Goal: Communication & Community: Ask a question

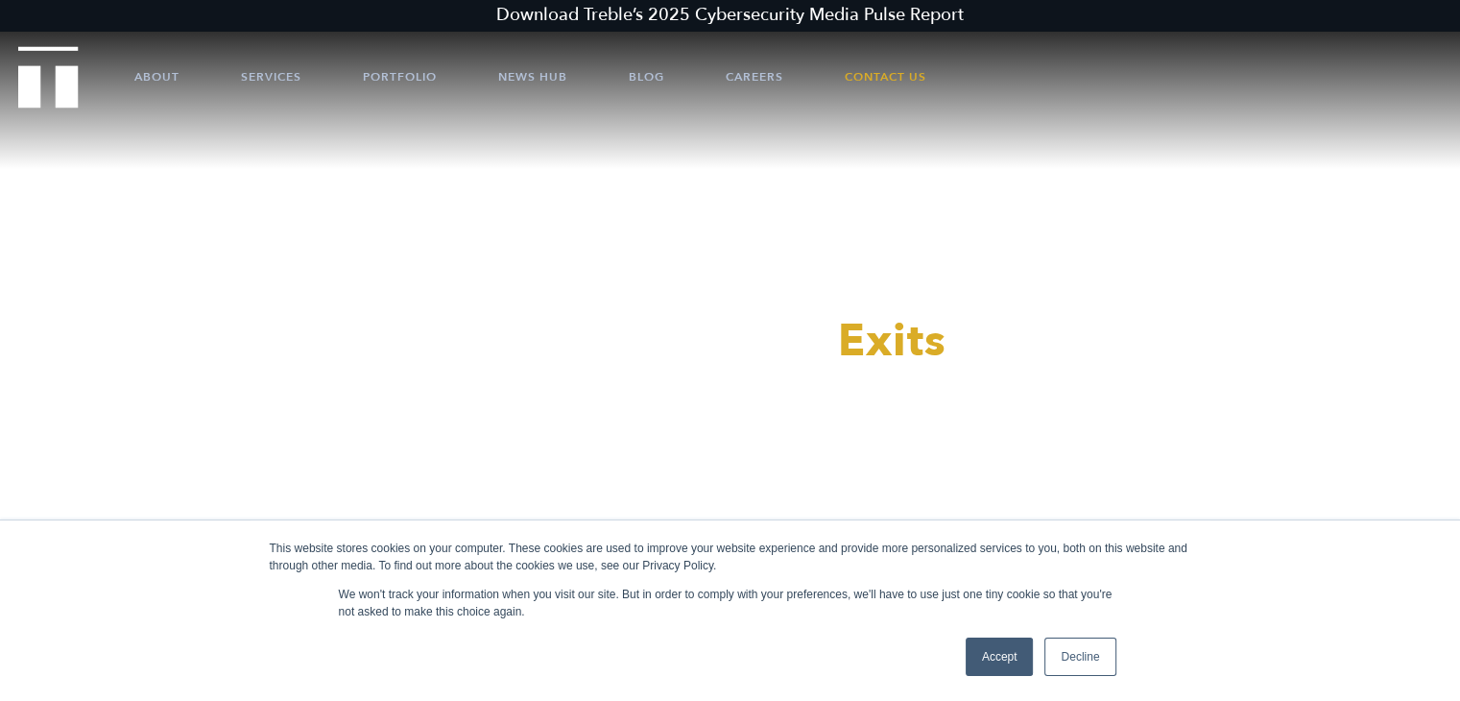
click at [991, 651] on link "Accept" at bounding box center [1000, 657] width 68 height 38
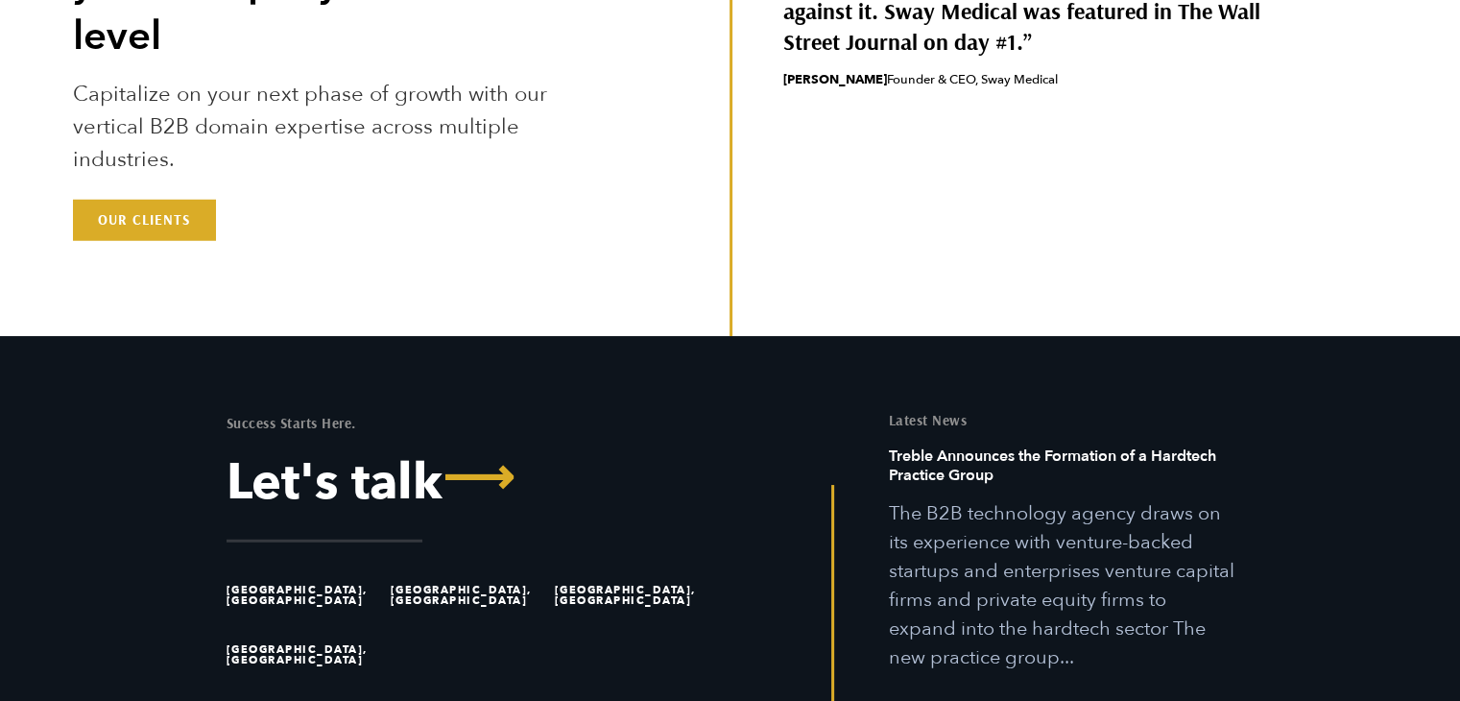
scroll to position [5369, 0]
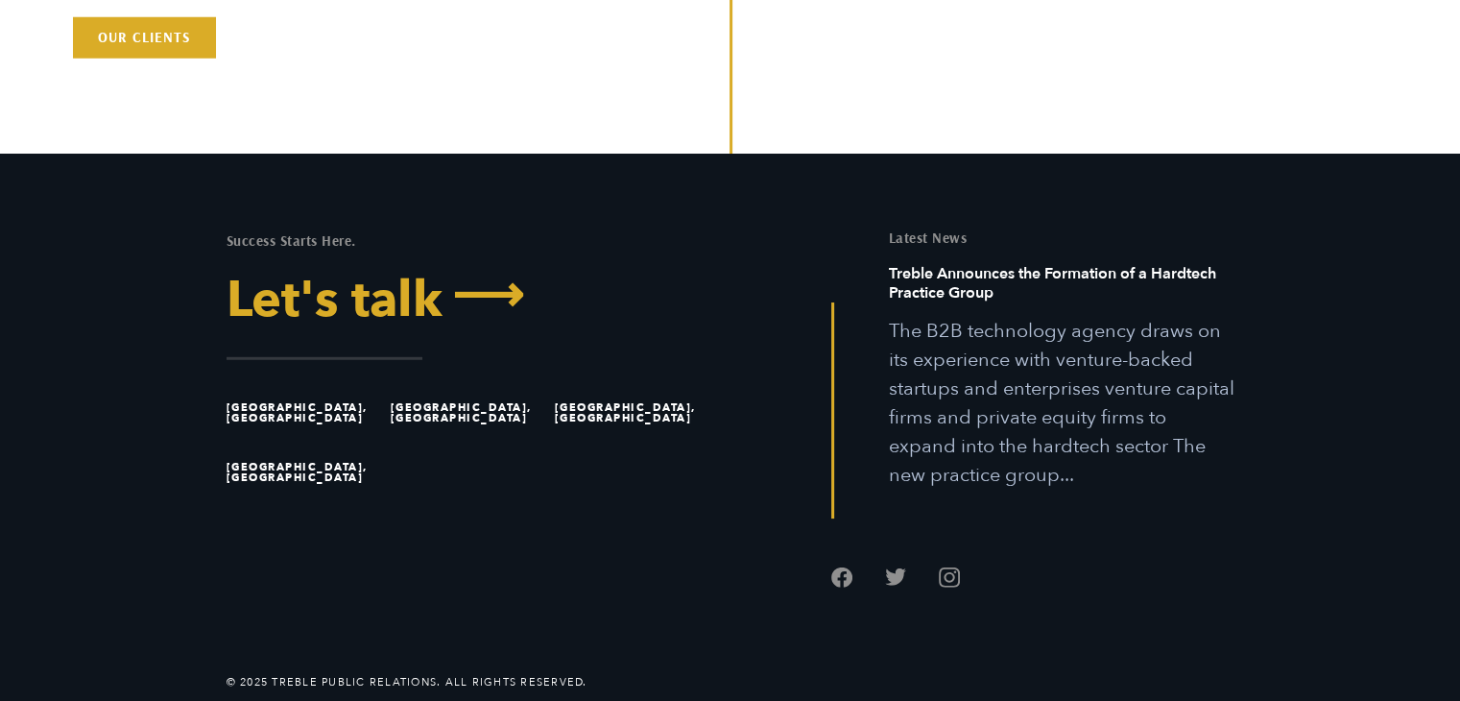
click at [369, 303] on link "Let's talk ⟶" at bounding box center [472, 301] width 490 height 50
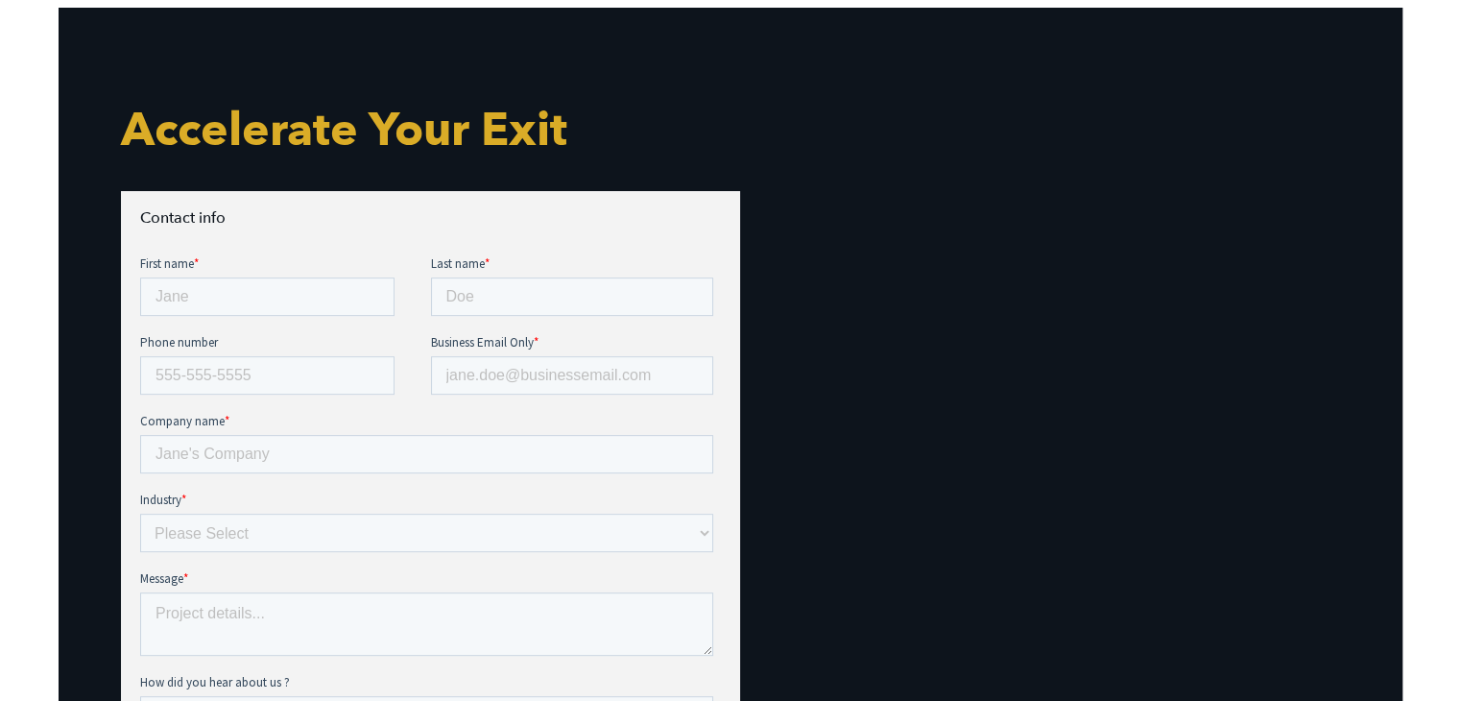
scroll to position [672, 0]
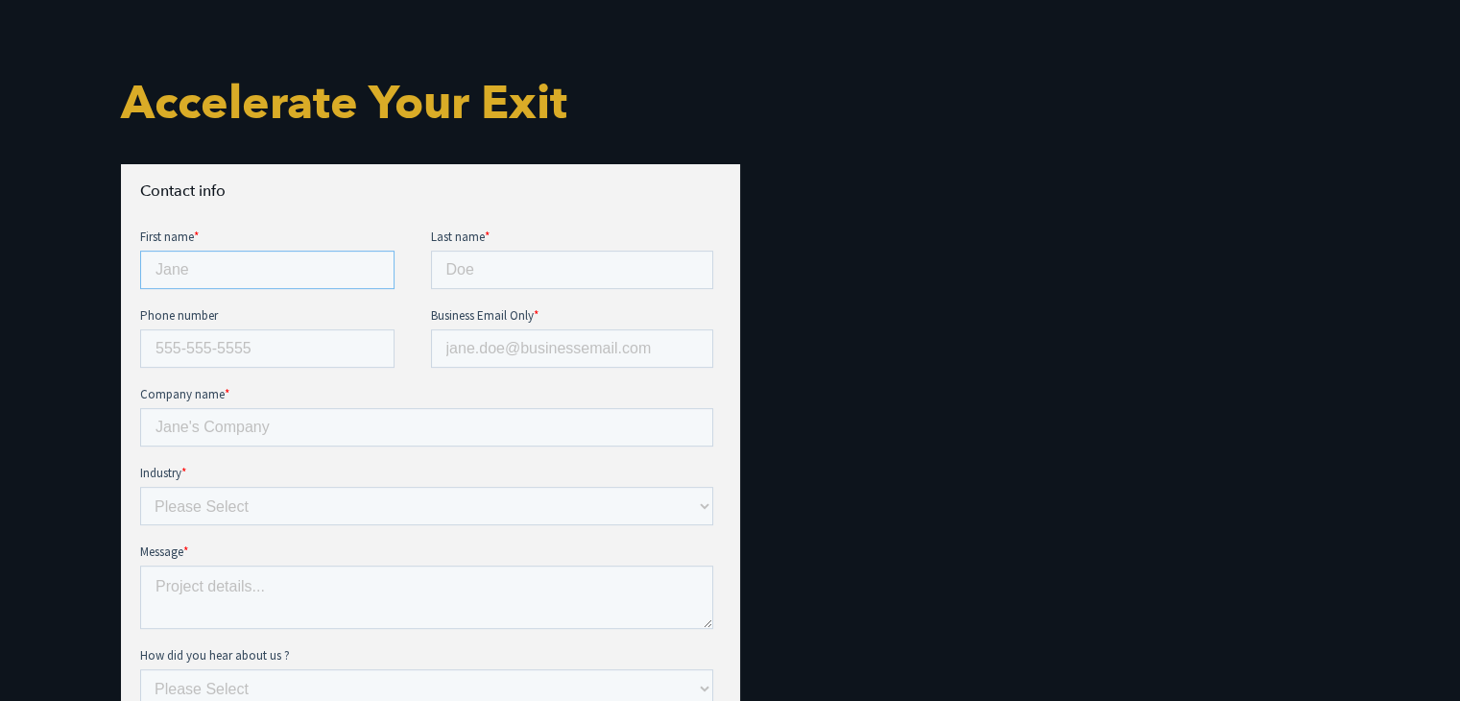
click at [264, 269] on input "First name *" at bounding box center [266, 270] width 254 height 38
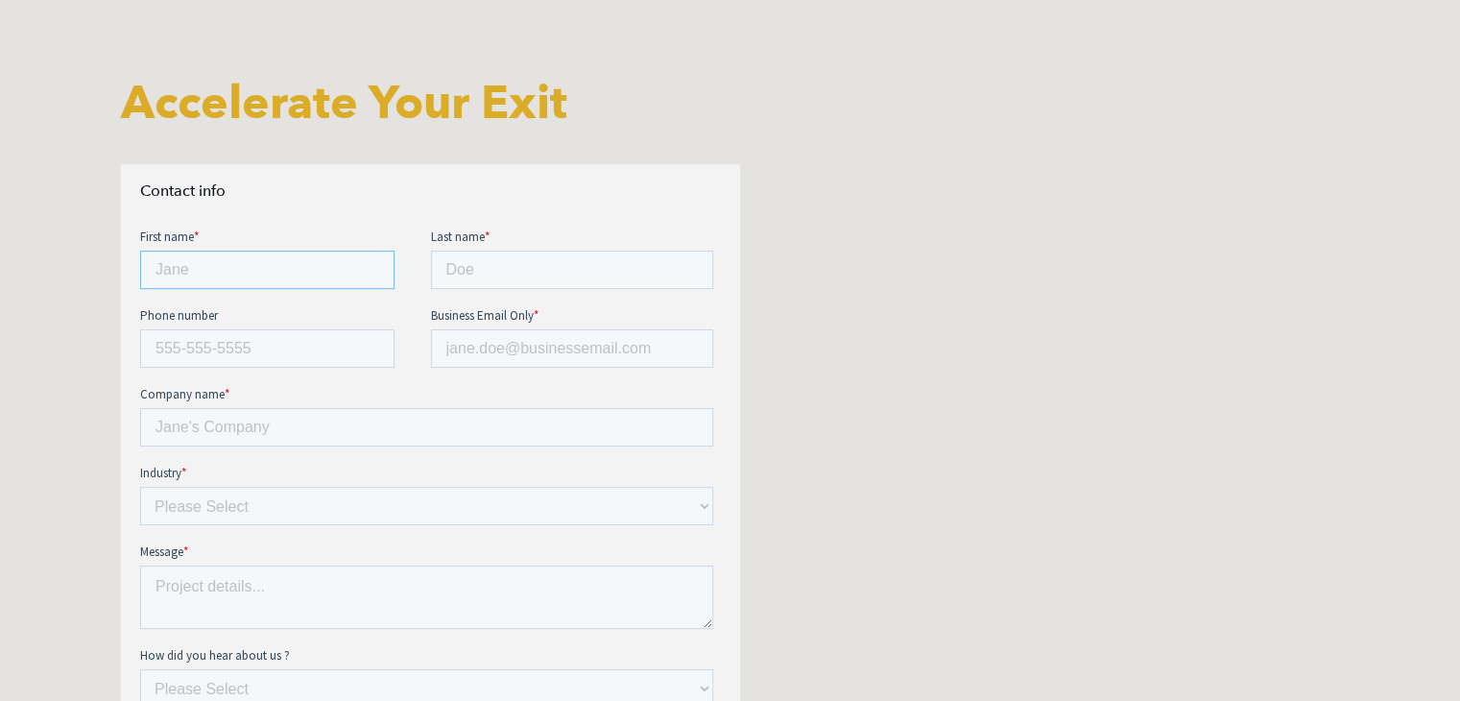
type input "Lynn"
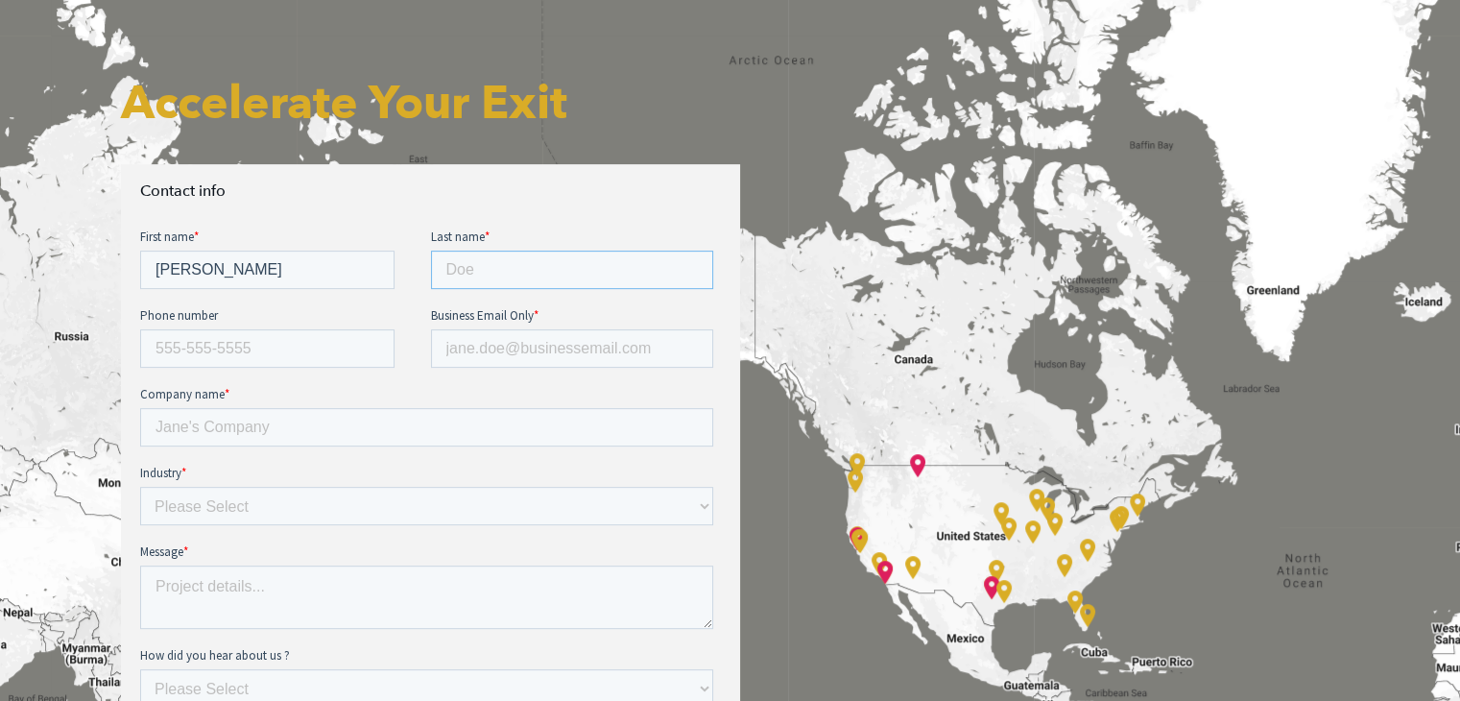
click at [531, 278] on input "Last name *" at bounding box center [571, 270] width 283 height 38
type input "Hsing"
click at [515, 347] on input "Business Email Only *" at bounding box center [571, 348] width 283 height 38
type input "Lynn@embercopilot.ai"
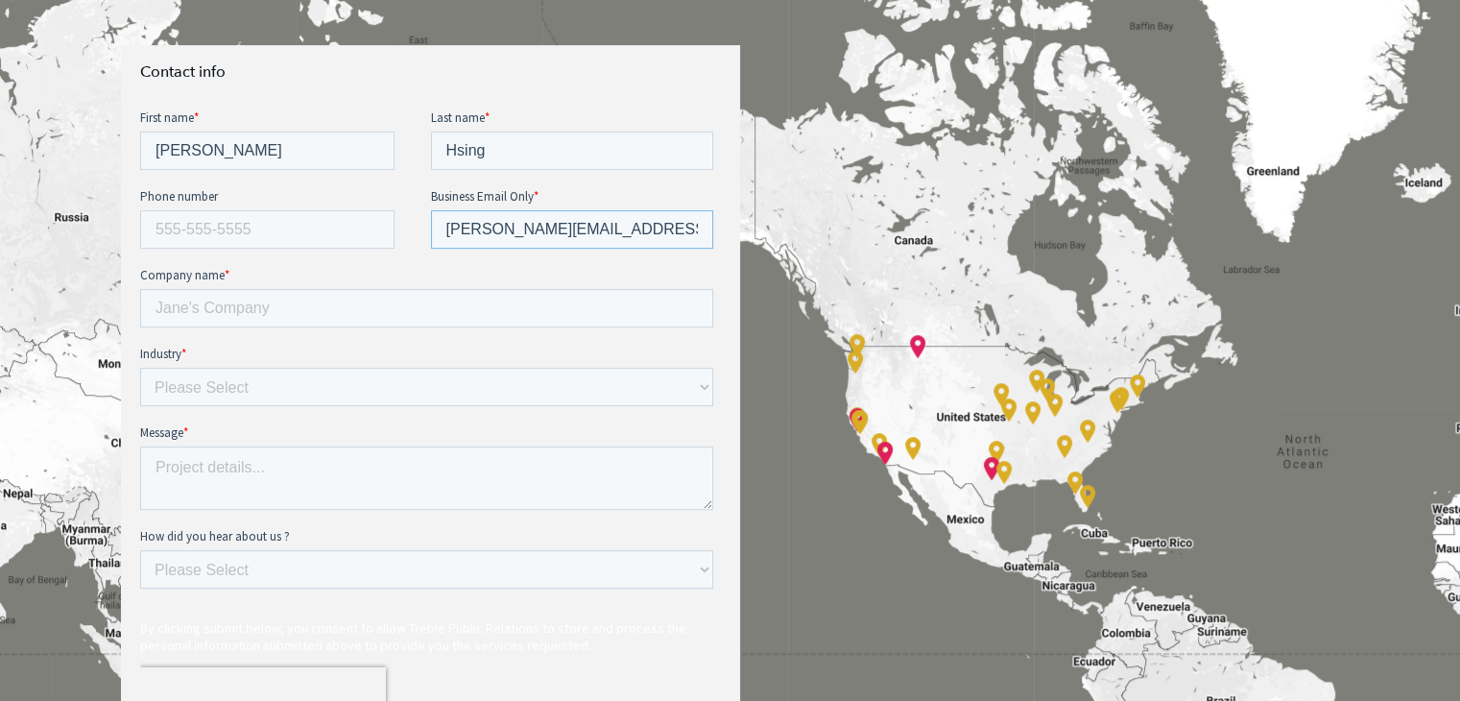
scroll to position [864, 0]
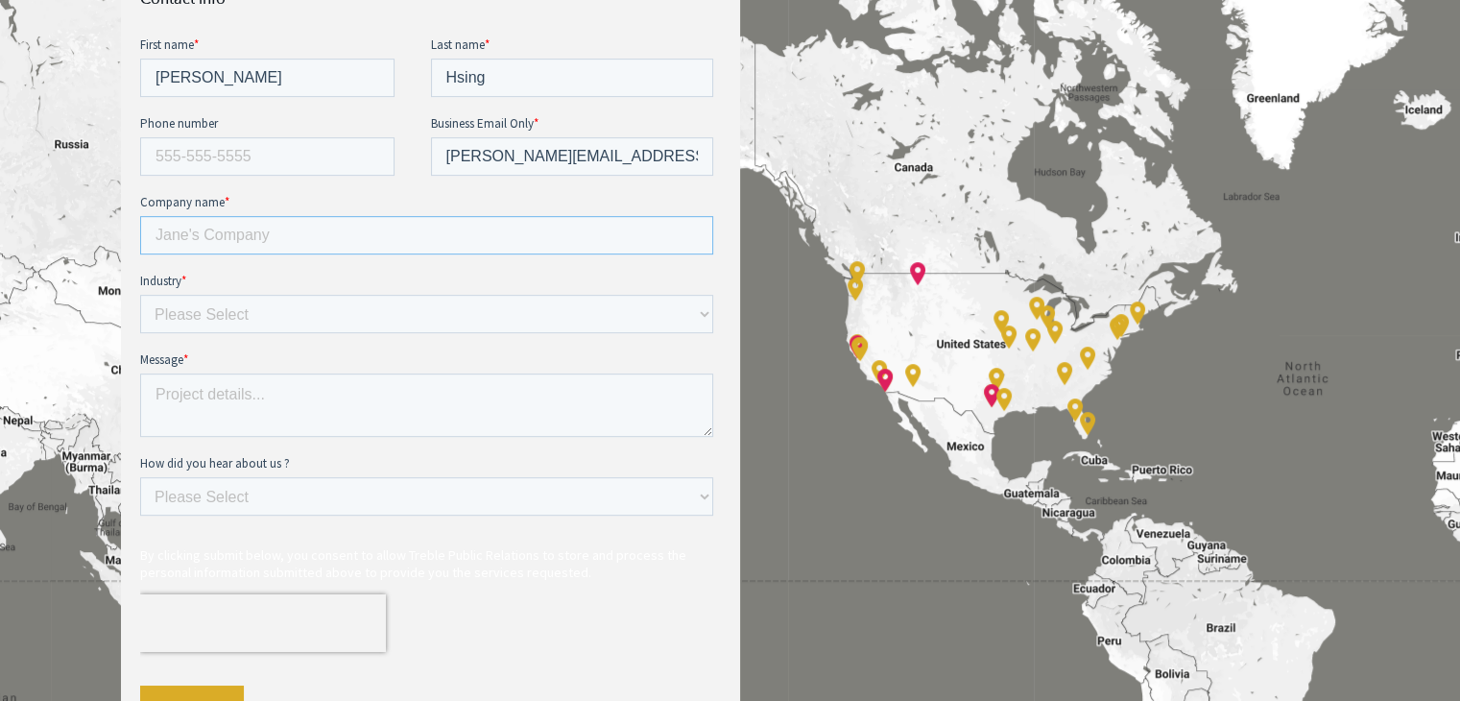
click at [309, 238] on input "Company name *" at bounding box center [425, 235] width 573 height 38
type input "Ember"
click at [278, 319] on select "Please Select E-commerce AI API Big Data Bio Tech (including Life Sciences) Blo…" at bounding box center [425, 314] width 573 height 38
select select "Health Tech"
click at [139, 295] on select "Please Select E-commerce AI API Big Data Bio Tech (including Life Sciences) Blo…" at bounding box center [425, 314] width 573 height 38
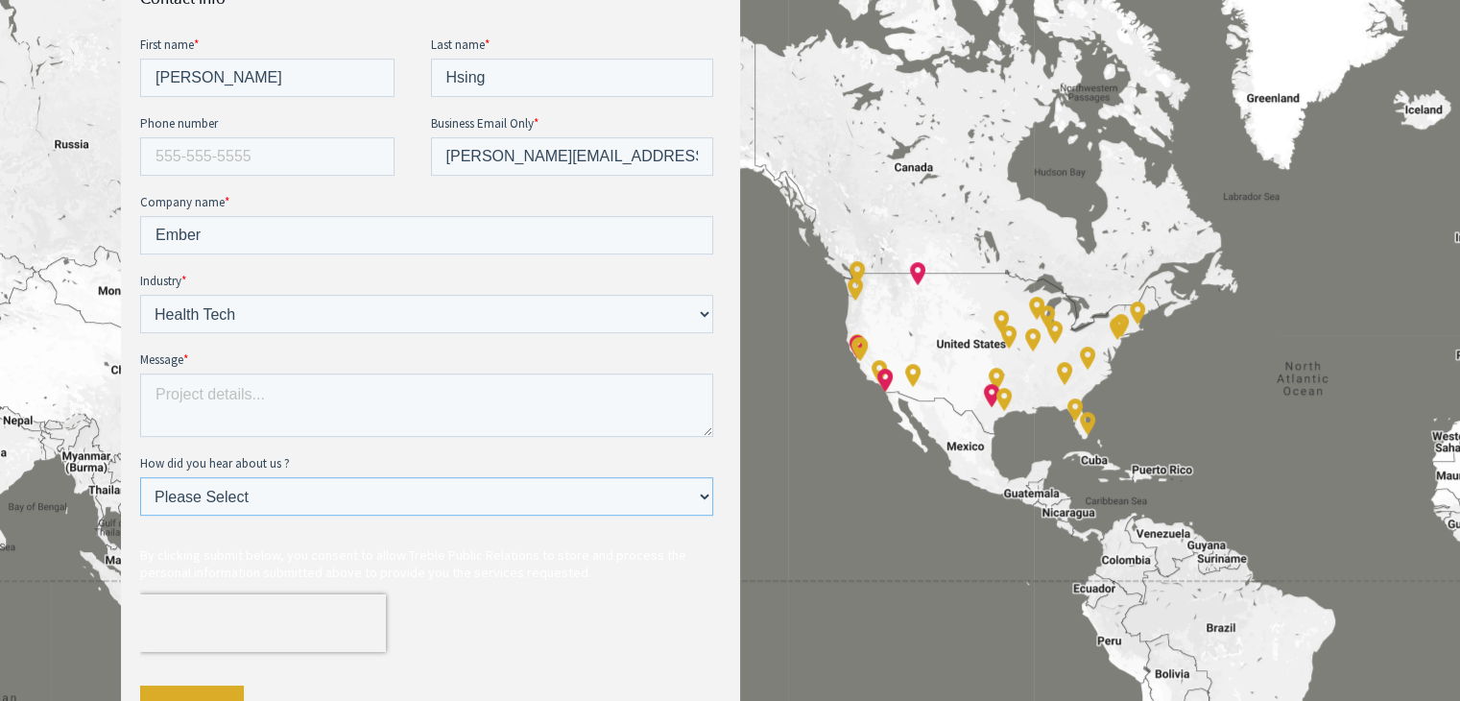
click at [348, 495] on select "Please Select Ad online Social media Video Another website Word of mouth Job li…" at bounding box center [425, 496] width 573 height 38
select select "Word of mouth"
click at [139, 477] on select "Please Select Ad online Social media Video Another website Word of mouth Job li…" at bounding box center [425, 496] width 573 height 38
click at [329, 402] on textarea "Message *" at bounding box center [425, 404] width 573 height 63
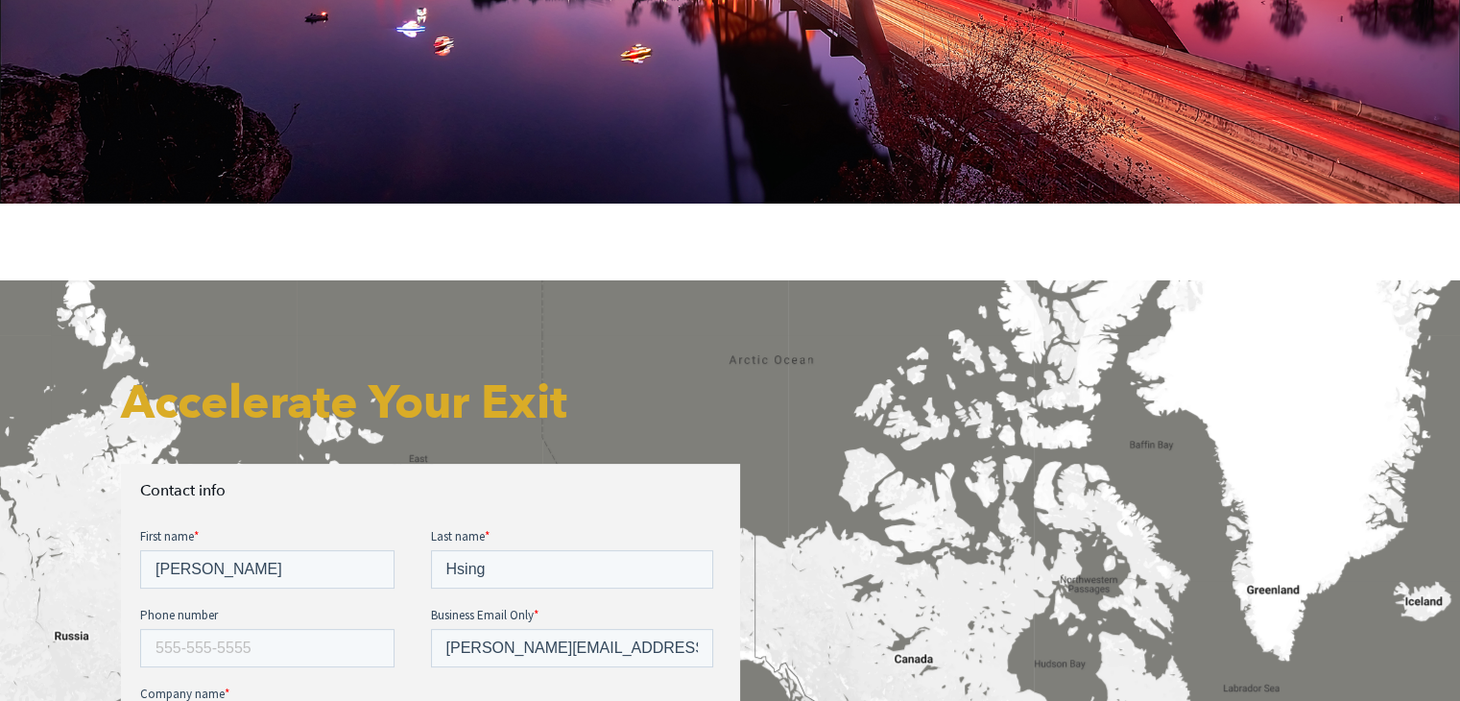
scroll to position [672, 0]
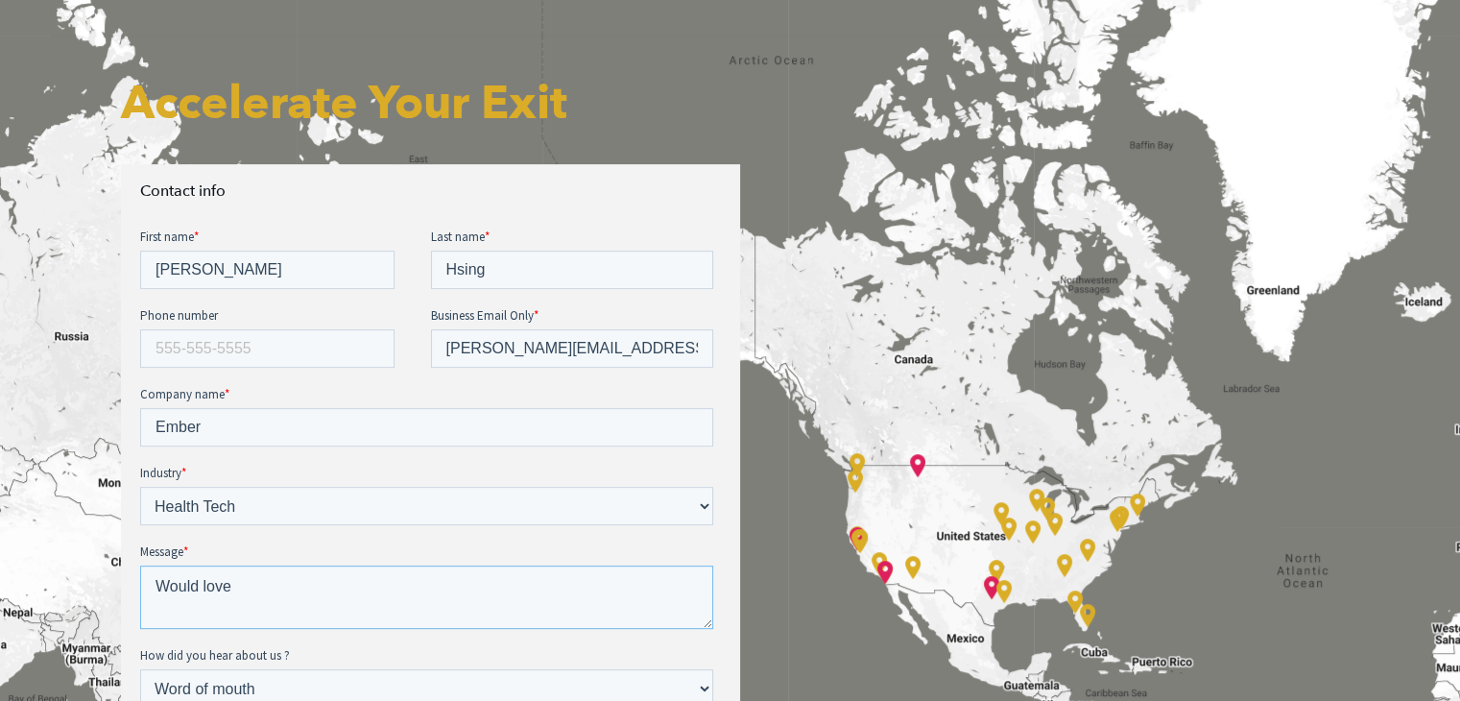
click at [343, 585] on textarea "Would love" at bounding box center [425, 597] width 573 height 63
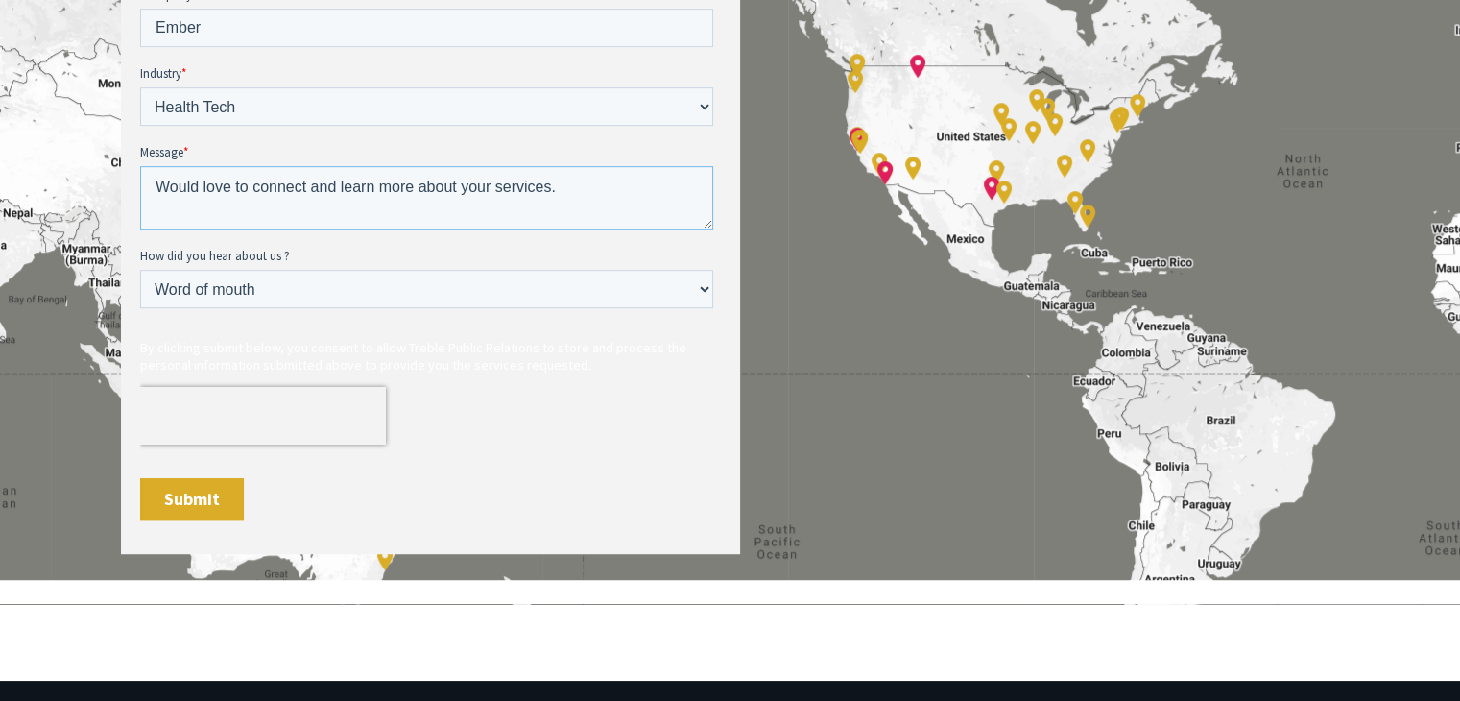
scroll to position [1152, 0]
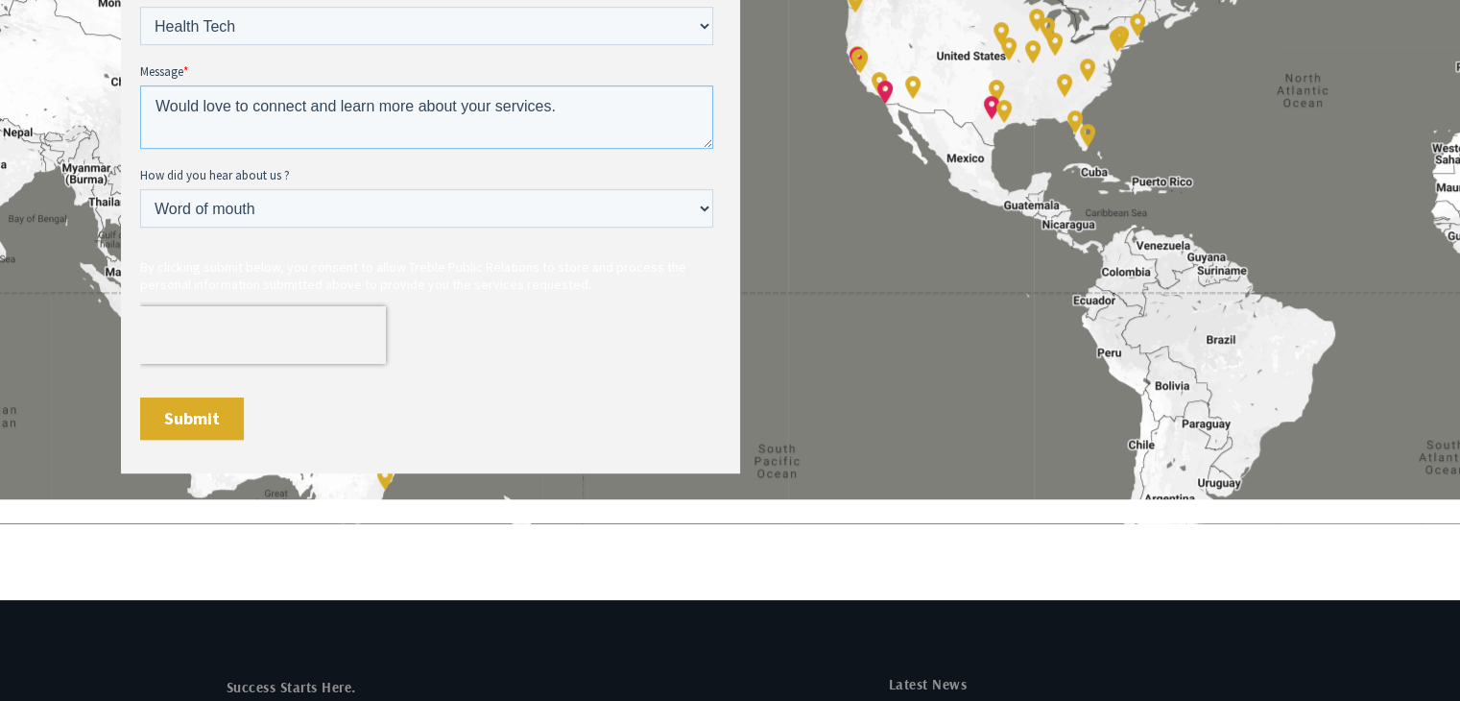
type textarea "Would love to connect and learn more about your services."
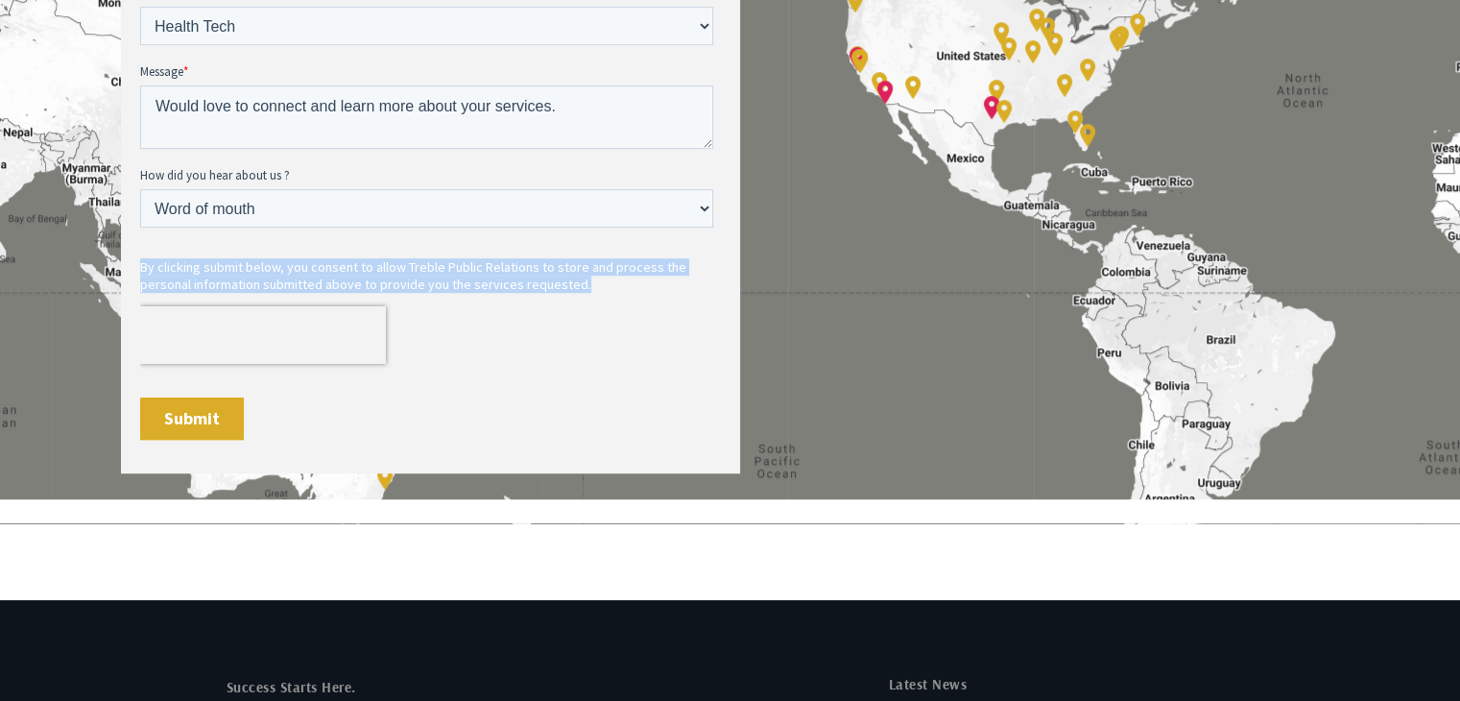
drag, startPoint x: 141, startPoint y: 257, endPoint x: 705, endPoint y: 289, distance: 564.5
click at [705, 289] on p "By clicking submit below, you consent to allow Treble Public Relations to store…" at bounding box center [429, 275] width 581 height 35
click at [178, 424] on input "Submit" at bounding box center [191, 419] width 104 height 42
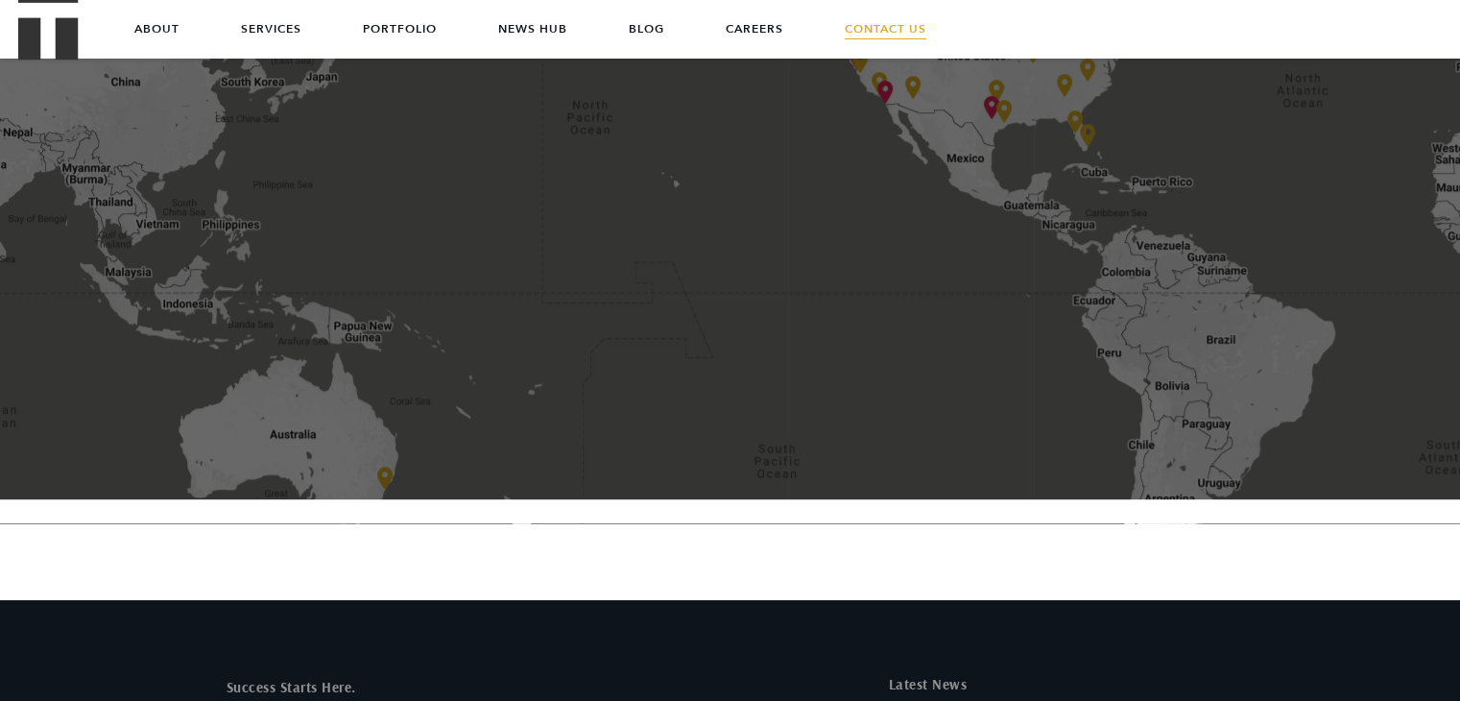
scroll to position [672, 0]
